Goal: Task Accomplishment & Management: Use online tool/utility

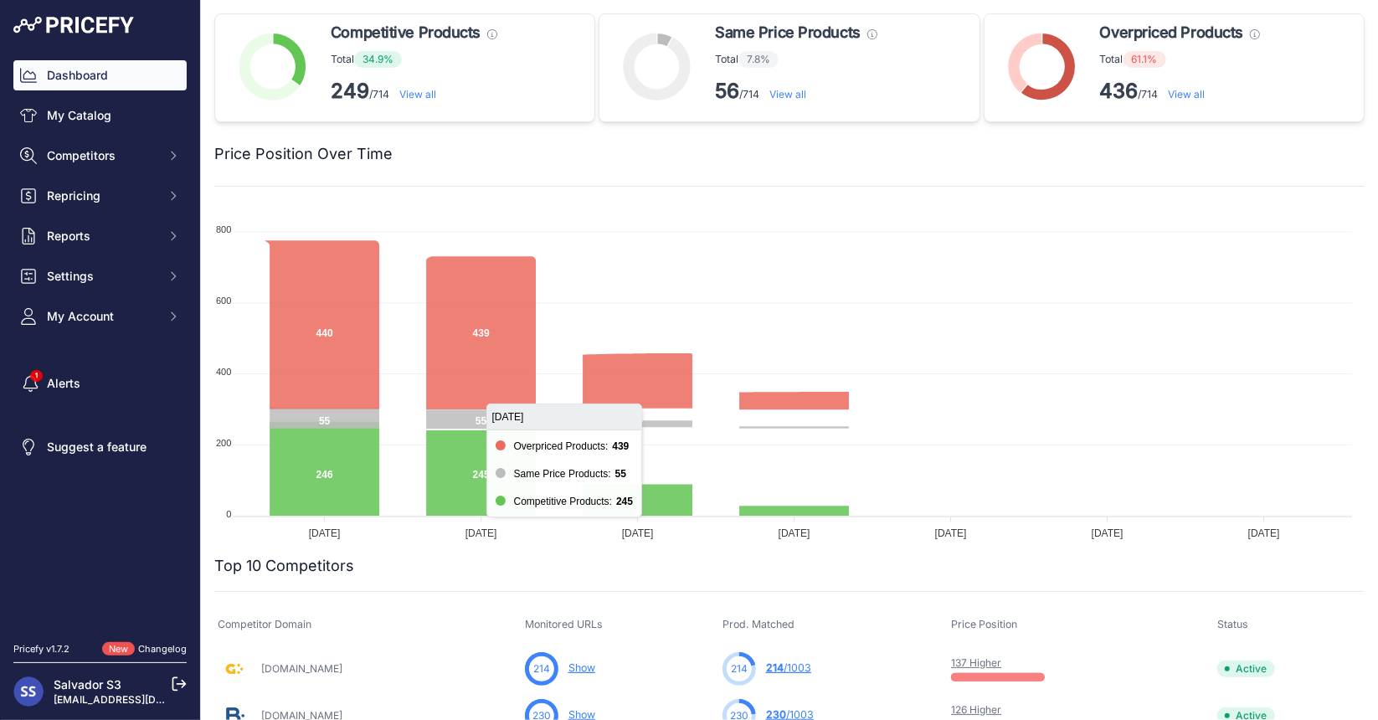
scroll to position [115, 0]
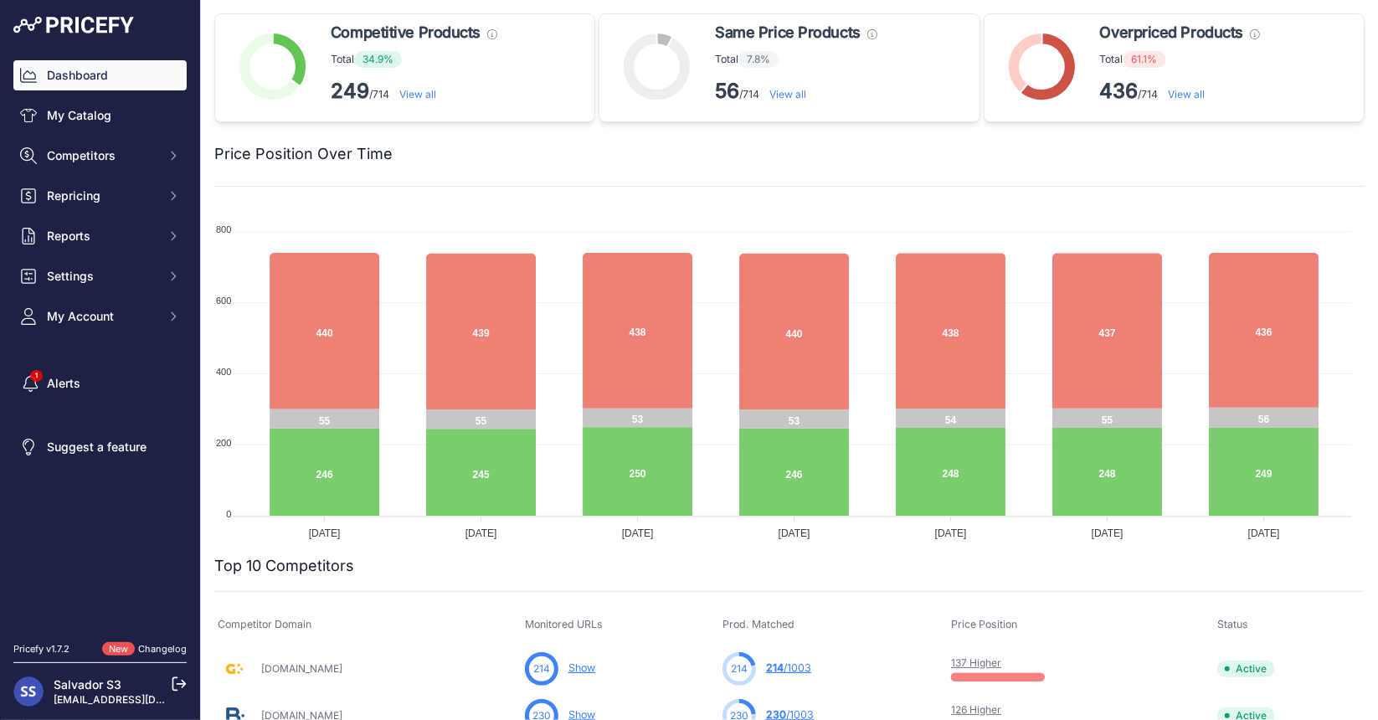
click at [91, 699] on link "[EMAIL_ADDRESS][DOMAIN_NAME]" at bounding box center [141, 699] width 175 height 13
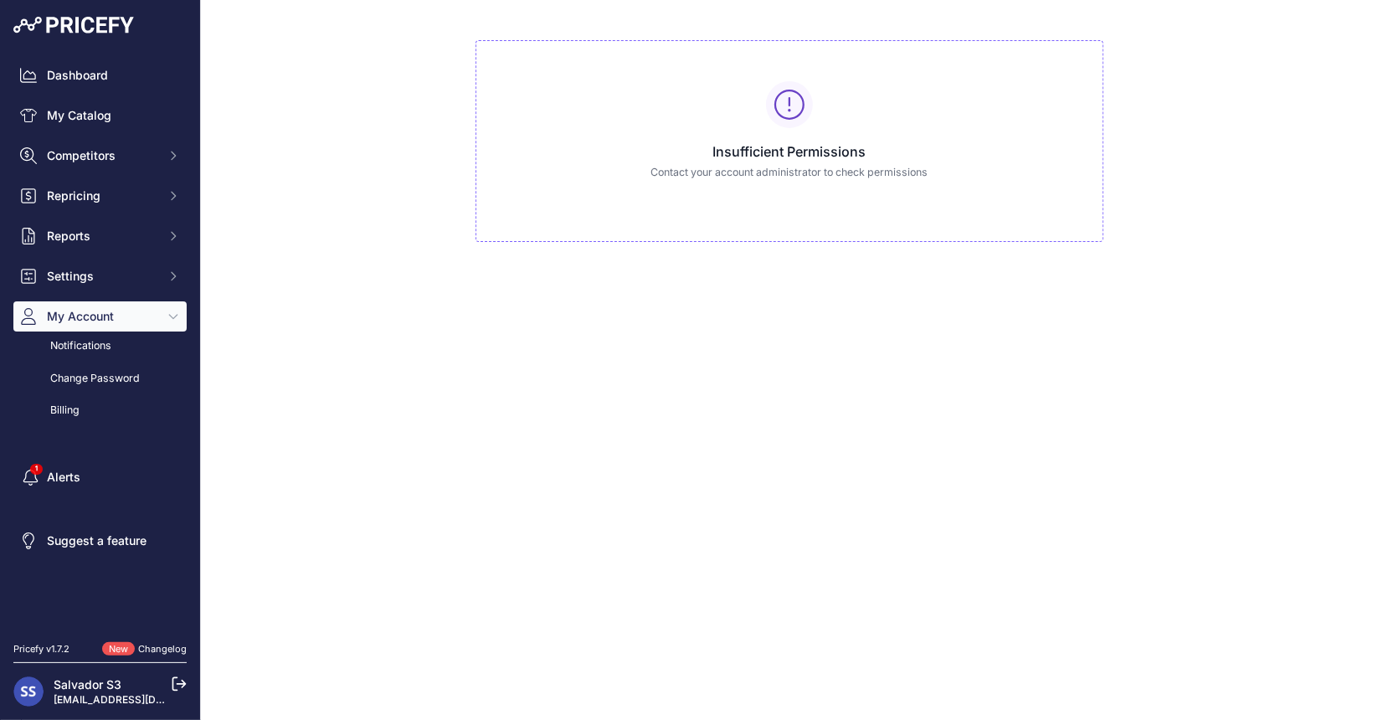
scroll to position [115, 0]
click at [129, 701] on link "[EMAIL_ADDRESS][DOMAIN_NAME]" at bounding box center [141, 699] width 175 height 13
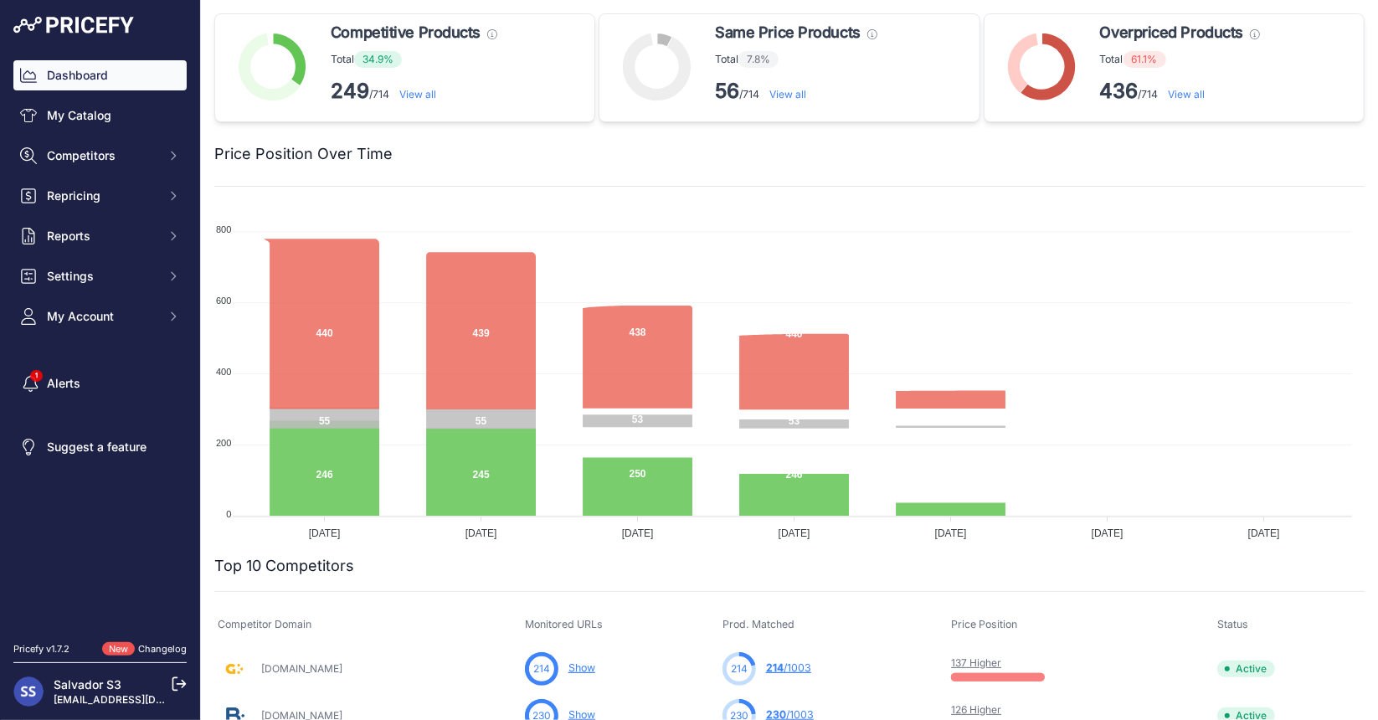
scroll to position [115, 0]
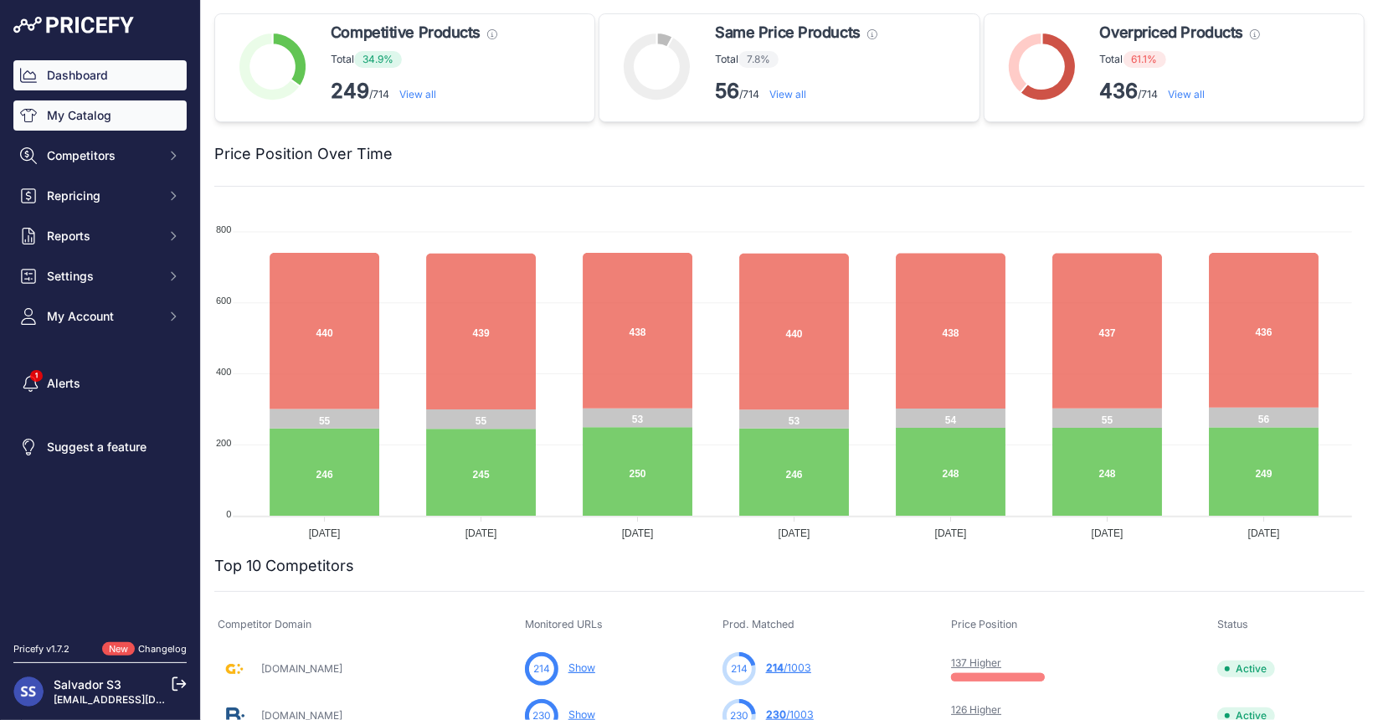
click at [80, 126] on link "My Catalog" at bounding box center [99, 115] width 173 height 30
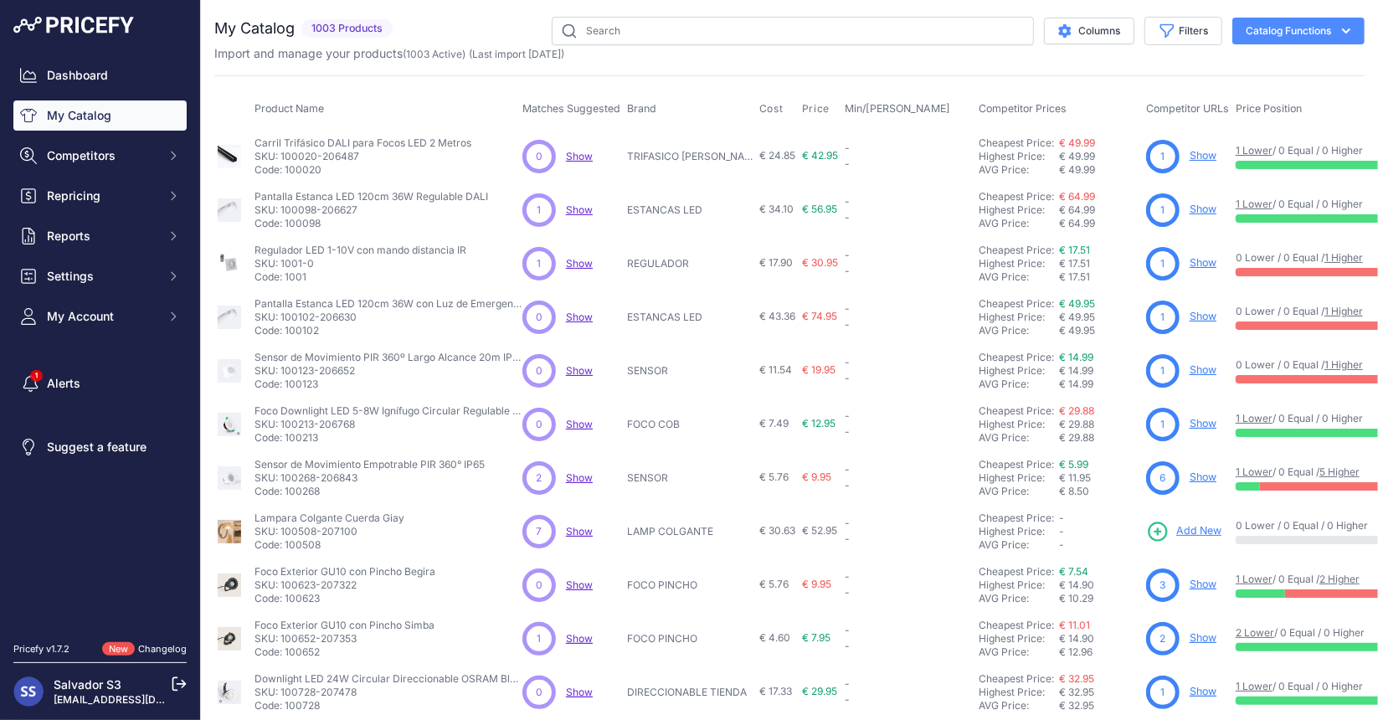
scroll to position [115, 0]
click at [591, 37] on input "text" at bounding box center [793, 31] width 482 height 28
type input "40"
click at [596, 35] on input "text" at bounding box center [793, 31] width 482 height 28
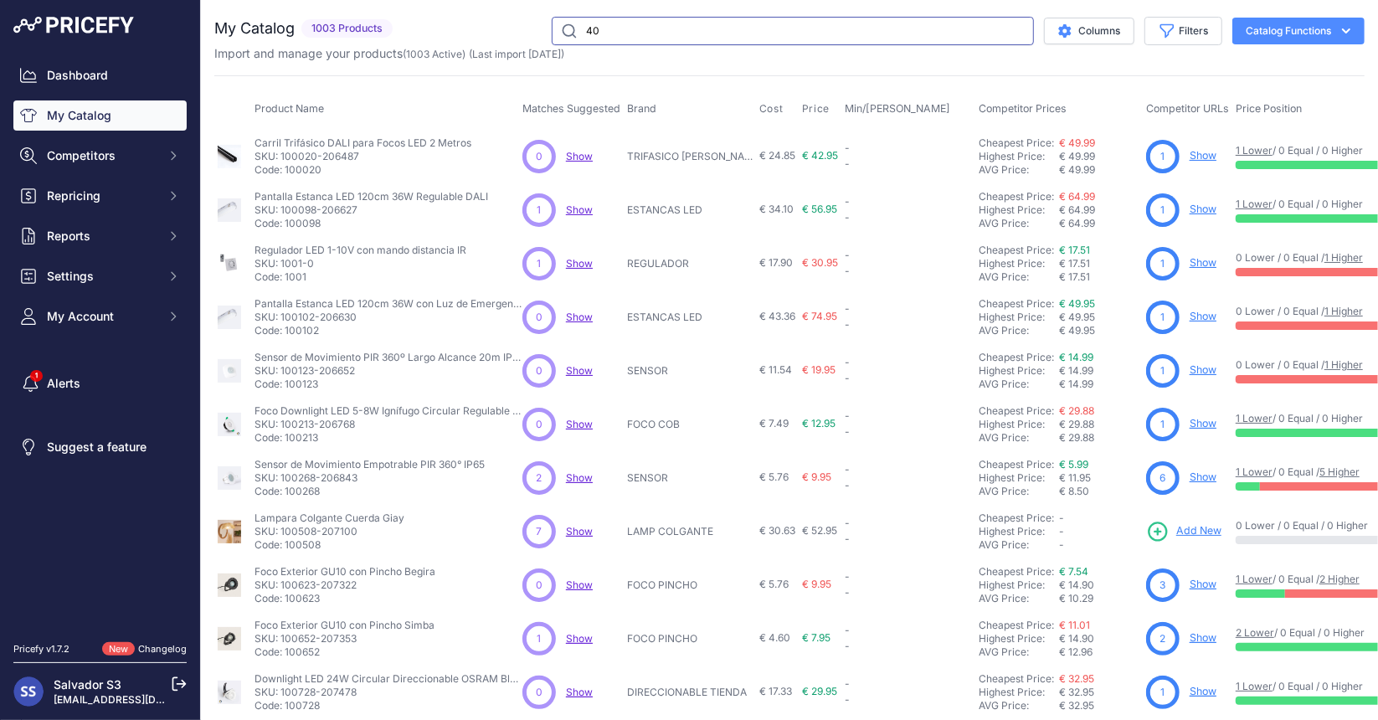
type input "4"
type input "1"
type input "71237"
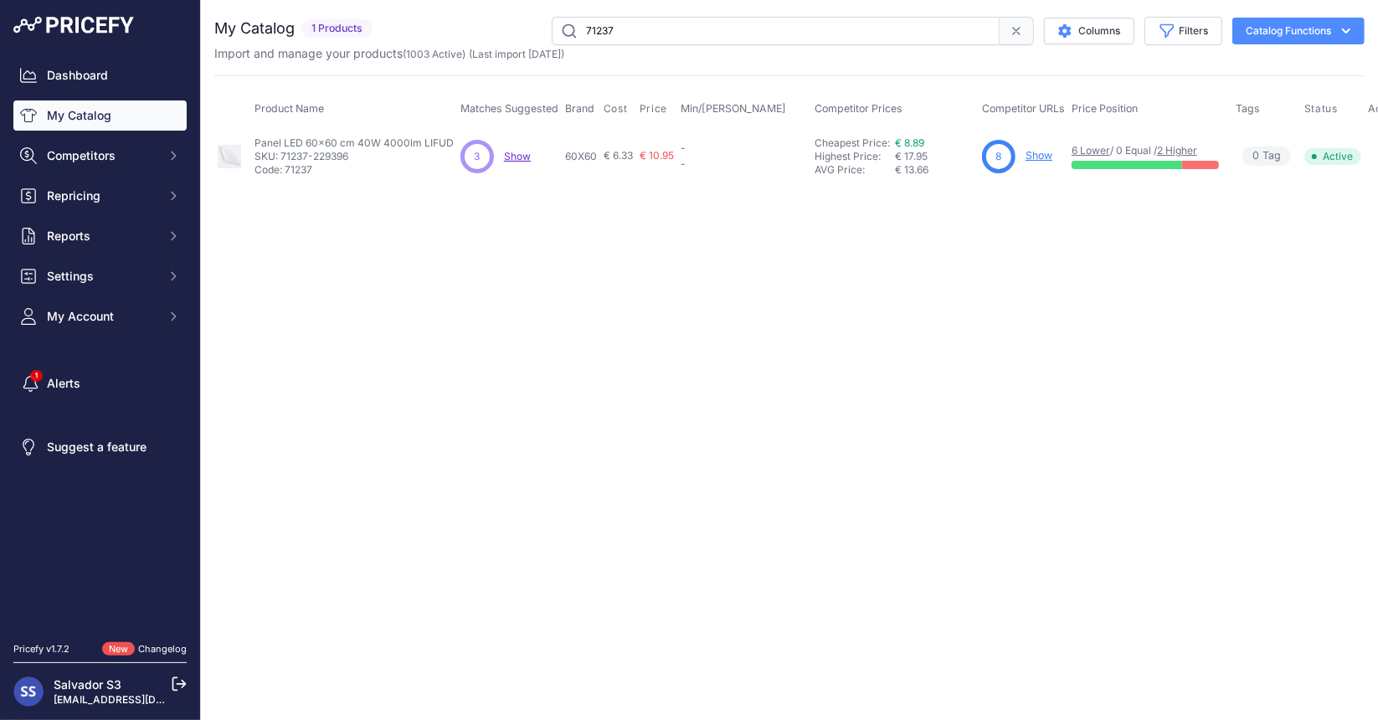
click at [1039, 154] on link "Show" at bounding box center [1038, 155] width 27 height 13
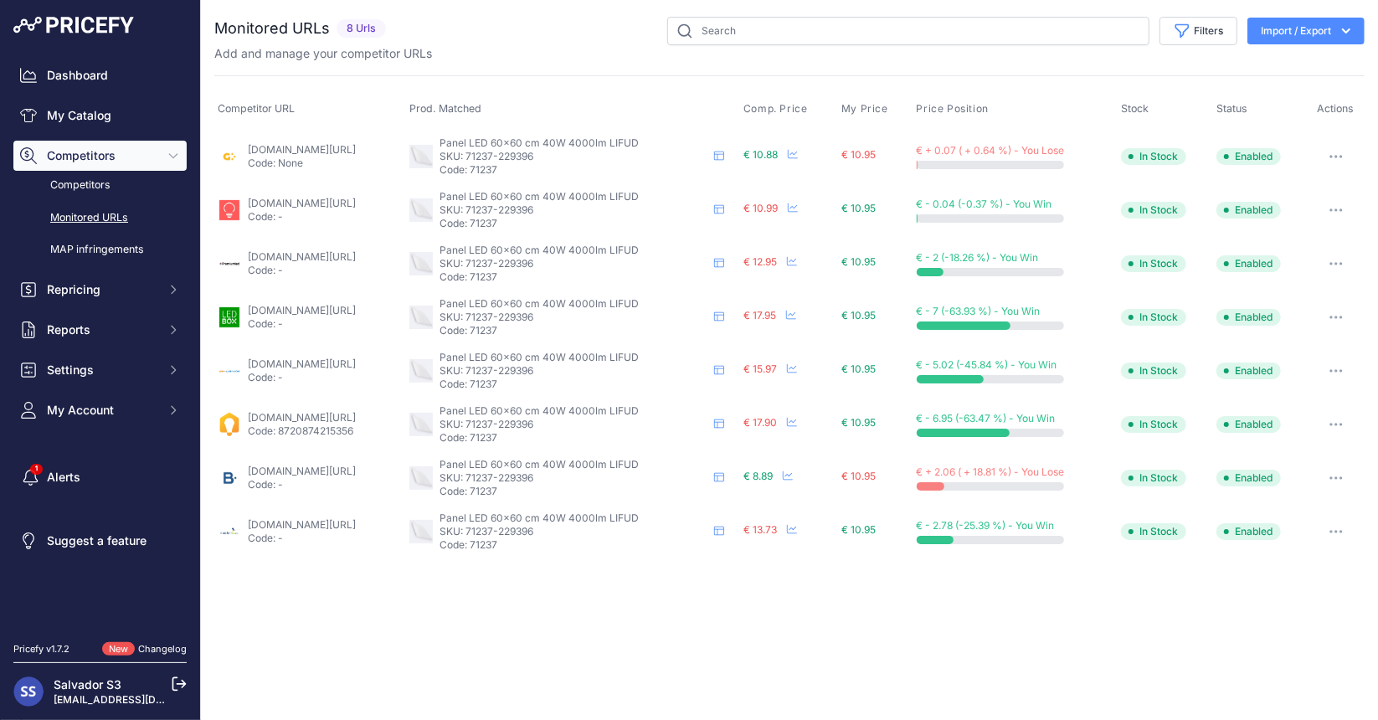
scroll to position [115, 0]
click at [260, 470] on link "barcelonaled.com/paneles-led/paneles-led-para-empotrar/panel-led-empotrable-bac…" at bounding box center [302, 471] width 108 height 13
click at [743, 34] on input "text" at bounding box center [908, 31] width 482 height 28
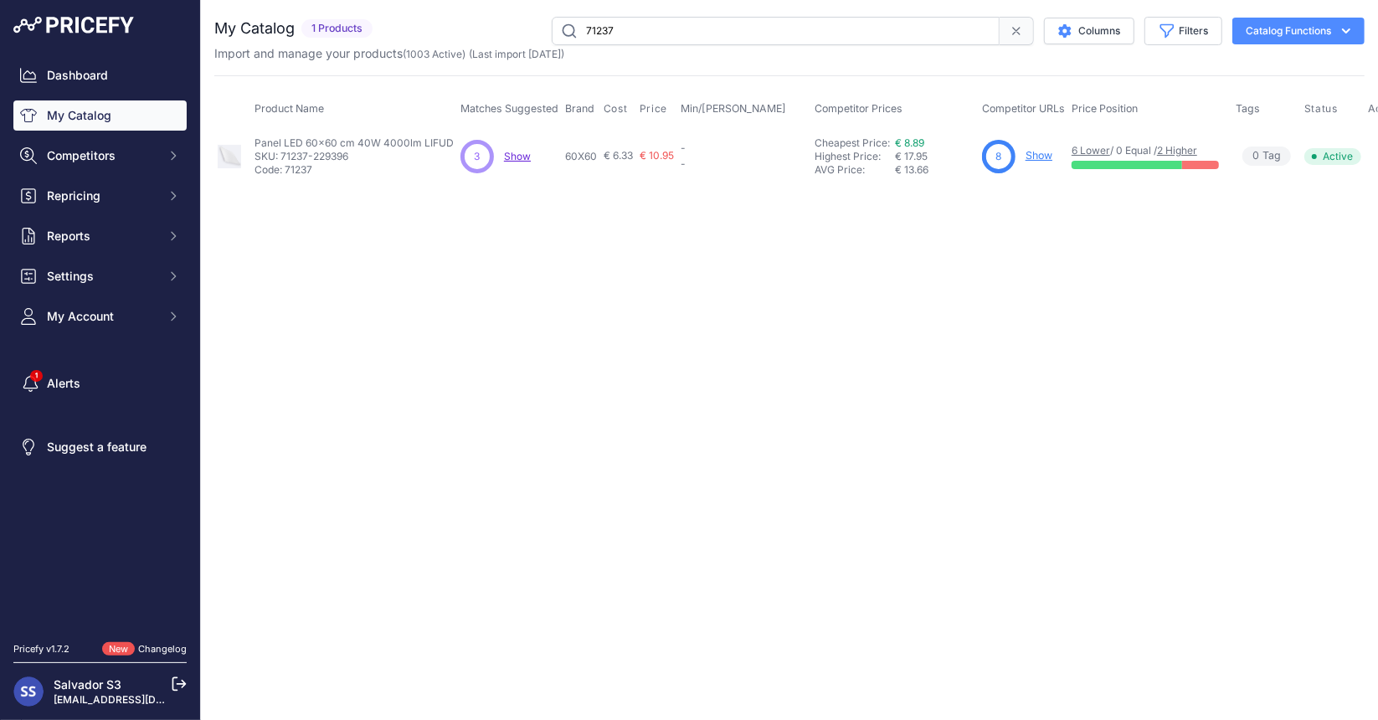
scroll to position [115, 0]
click at [668, 35] on input "71237" at bounding box center [776, 31] width 448 height 28
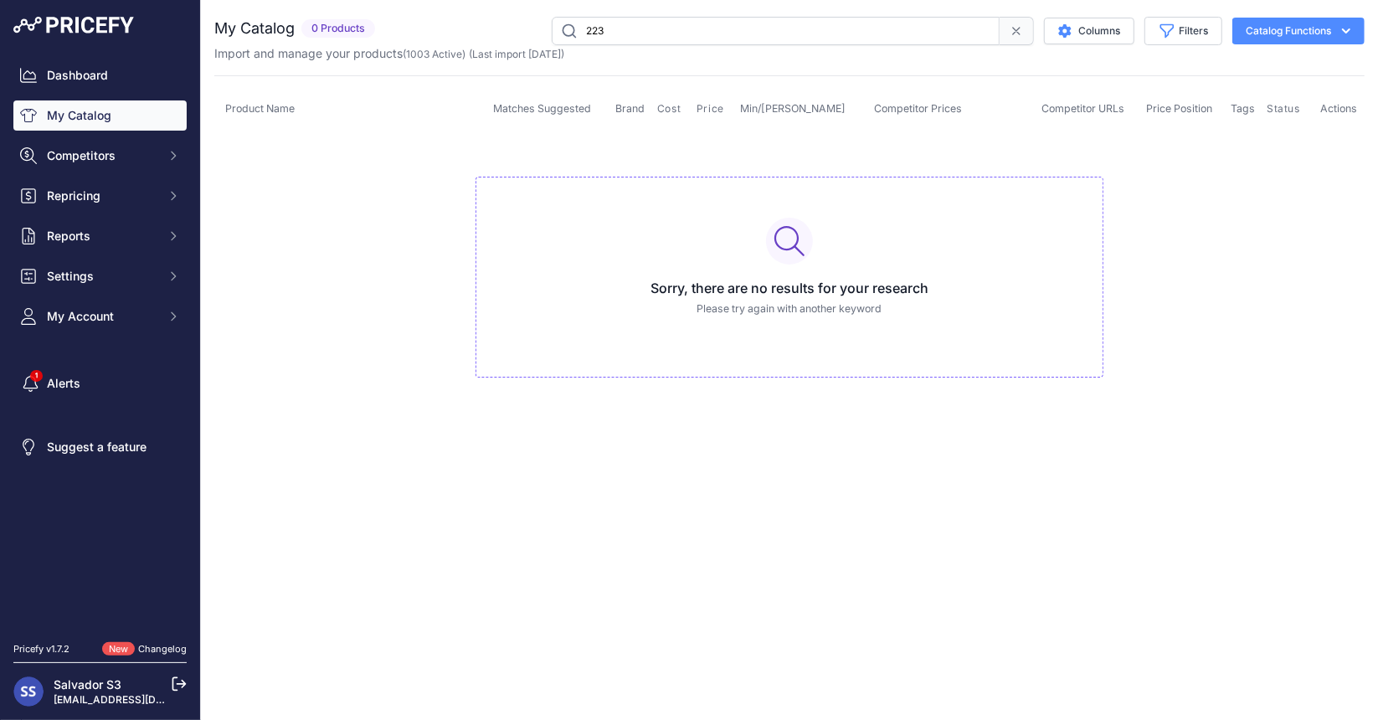
type input "223"
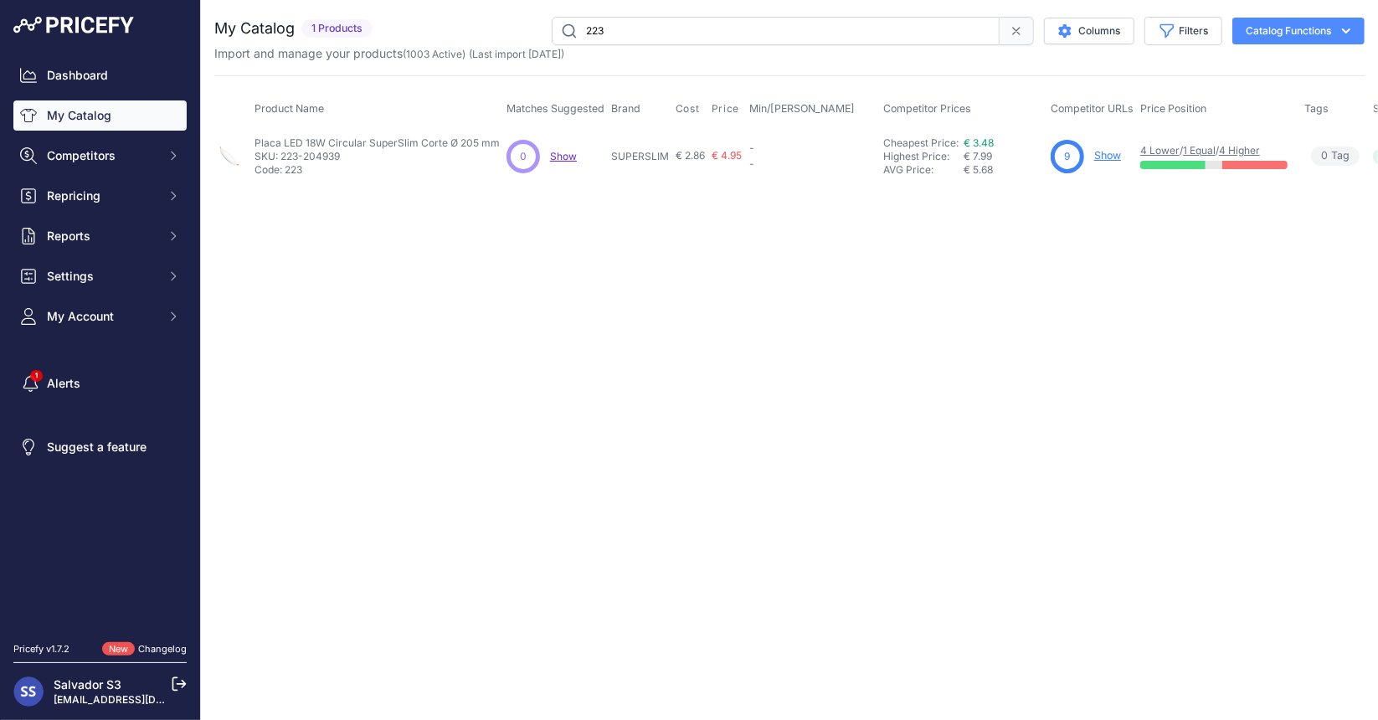
click at [1111, 157] on link "Show" at bounding box center [1107, 155] width 27 height 13
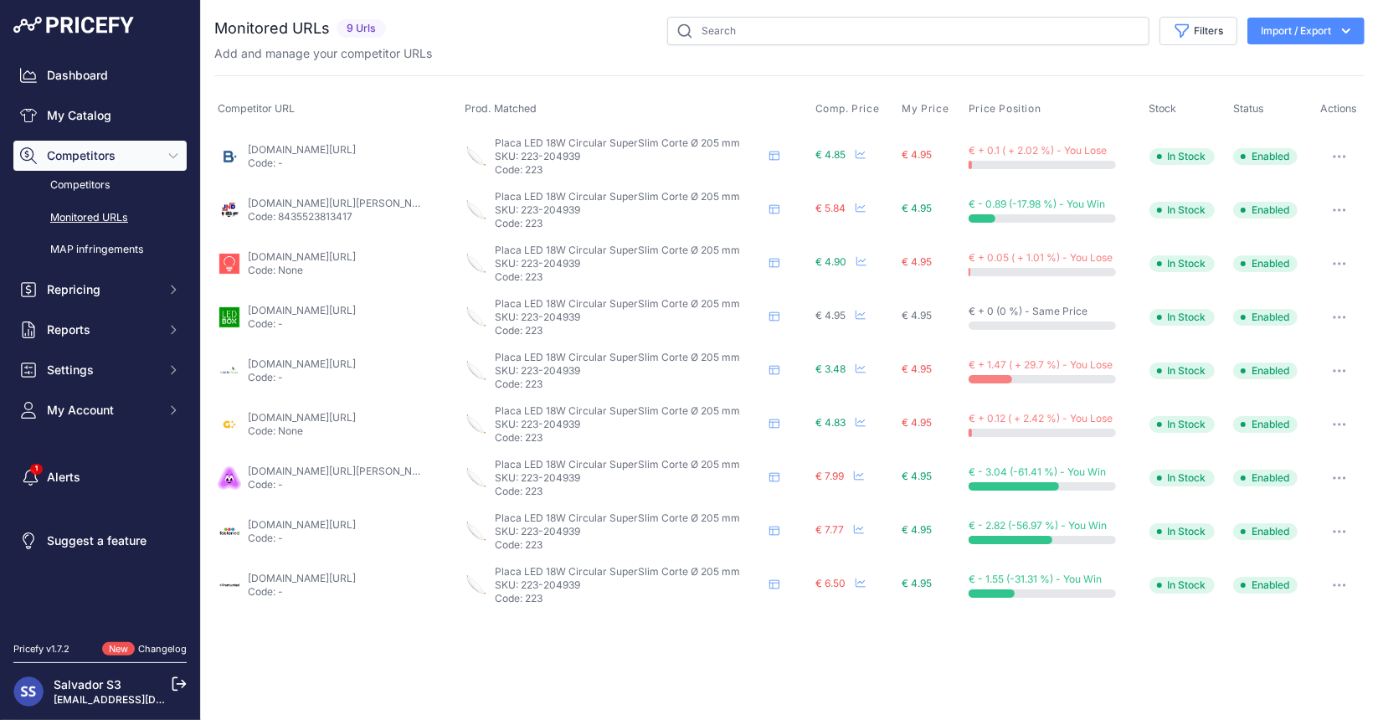
scroll to position [115, 0]
